Goal: Information Seeking & Learning: Learn about a topic

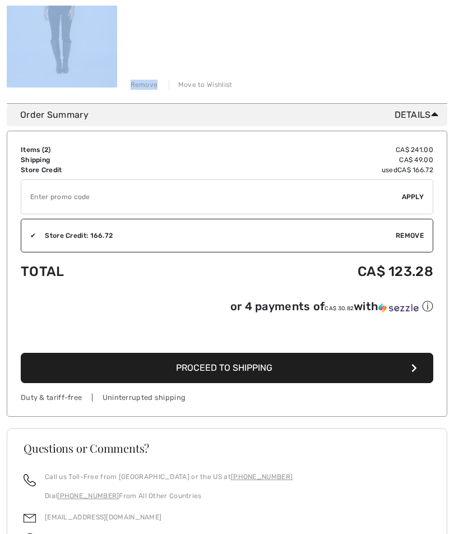
scroll to position [472, 0]
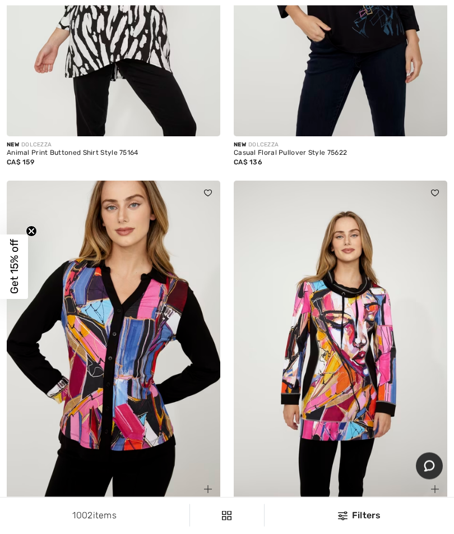
scroll to position [2577, 0]
click at [406, 384] on img at bounding box center [341, 341] width 214 height 321
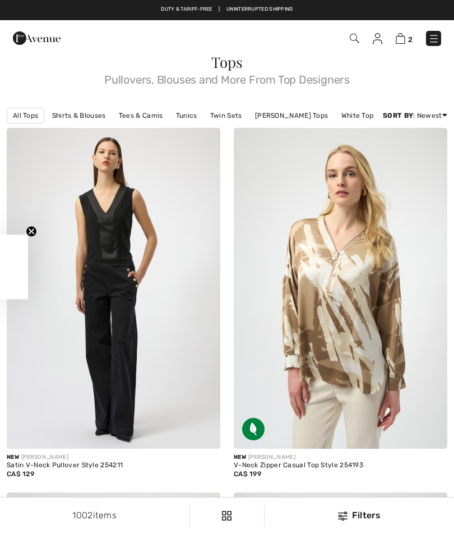
checkbox input "true"
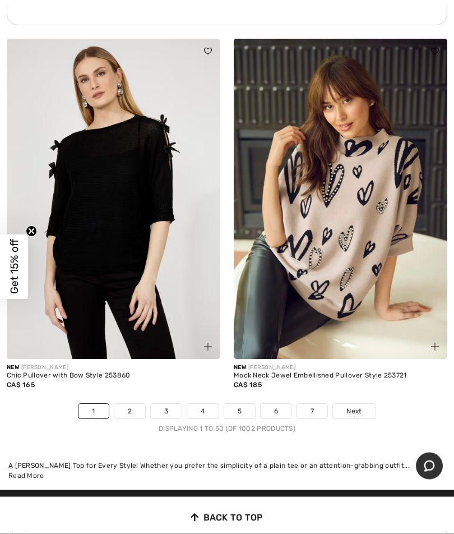
scroll to position [9242, 0]
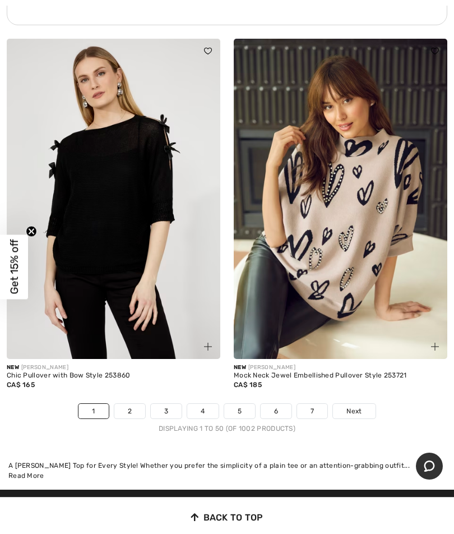
click at [352, 404] on link "Next" at bounding box center [354, 411] width 42 height 15
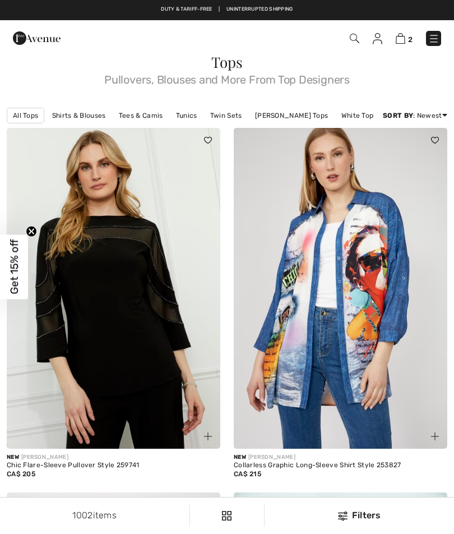
checkbox input "true"
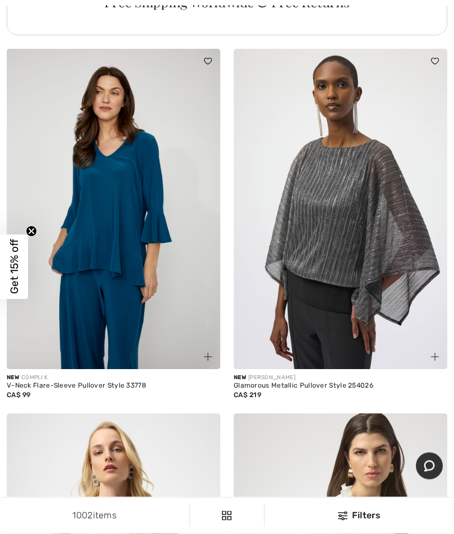
scroll to position [4739, 0]
click at [117, 237] on img at bounding box center [114, 209] width 214 height 321
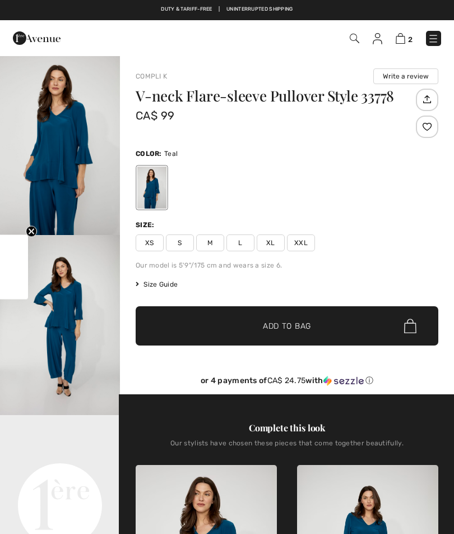
checkbox input "true"
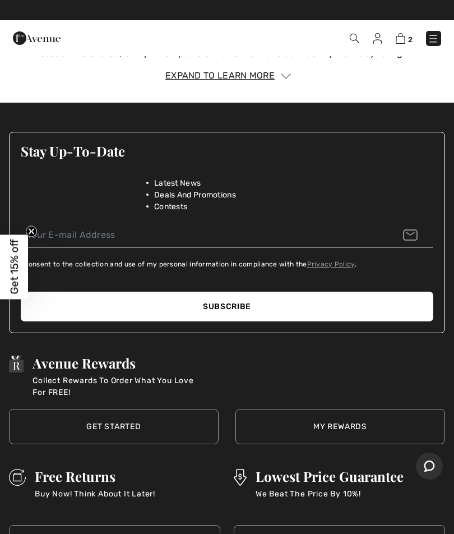
scroll to position [1889, 0]
